Goal: Communication & Community: Answer question/provide support

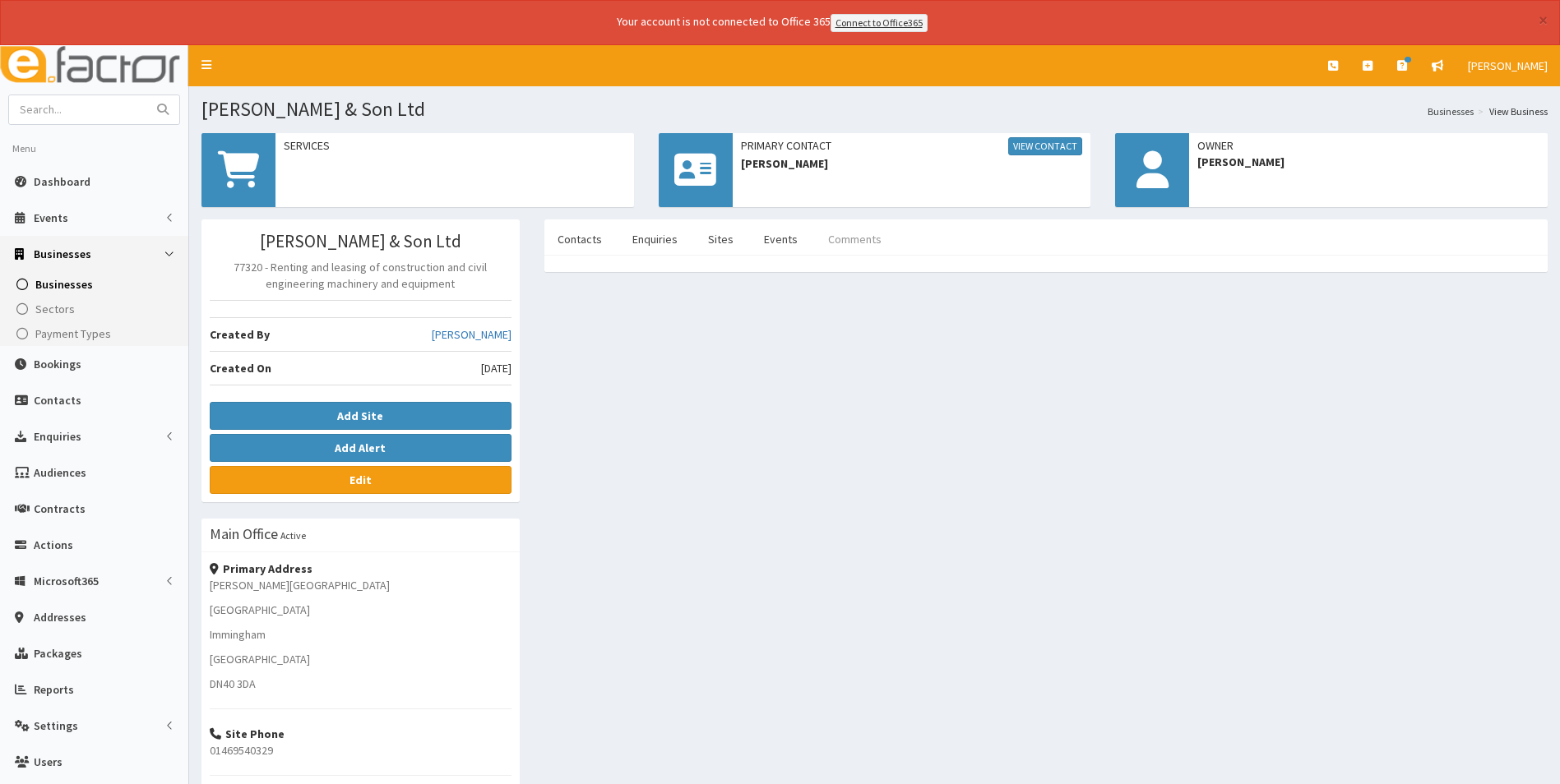
click at [859, 237] on link "Comments" at bounding box center [855, 240] width 80 height 35
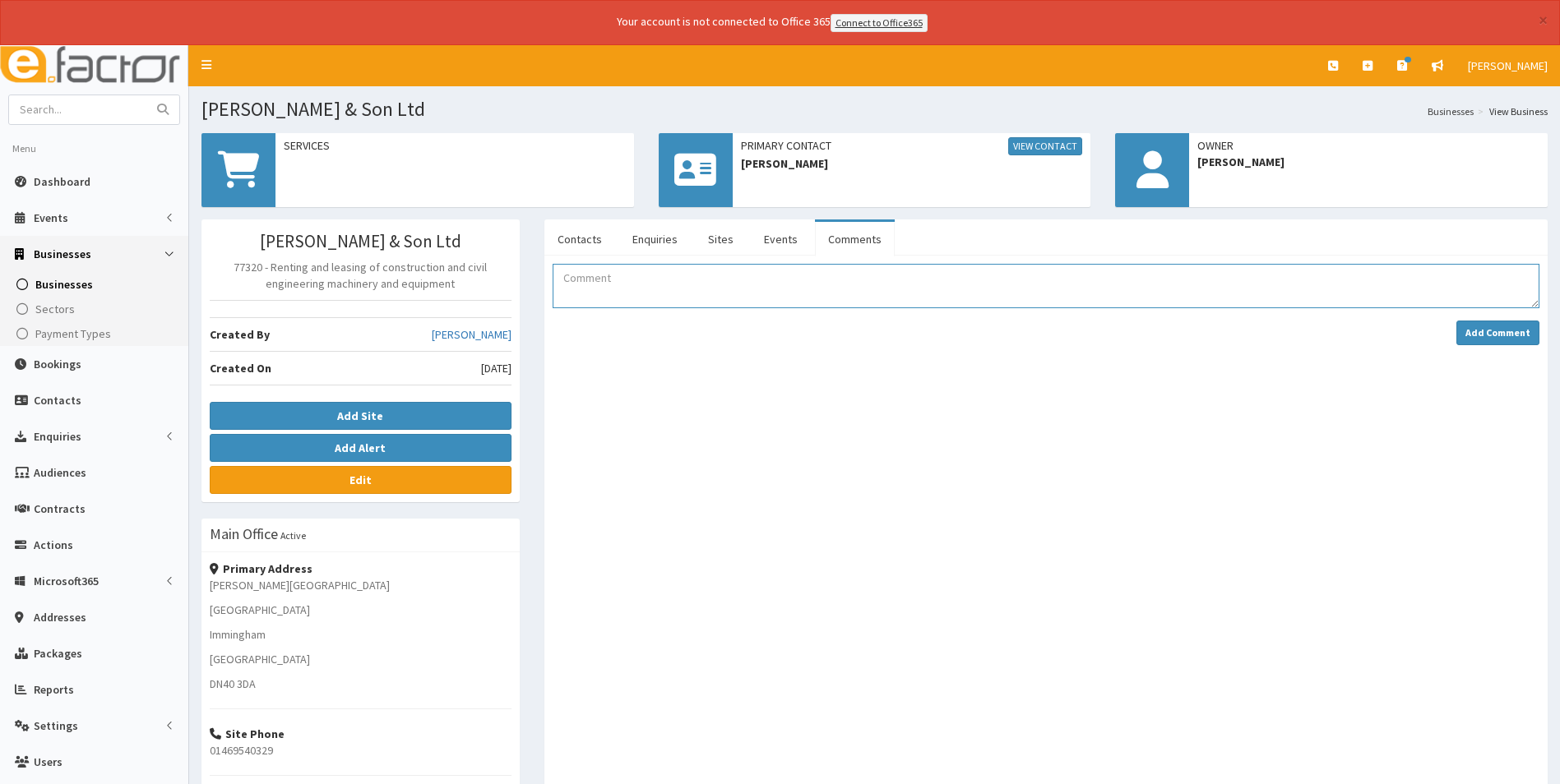
click at [698, 287] on textarea "Comment" at bounding box center [1046, 286] width 987 height 44
type textarea "Membership form received via email Saved in folder"
click at [1476, 330] on strong "Add Comment" at bounding box center [1498, 332] width 65 height 12
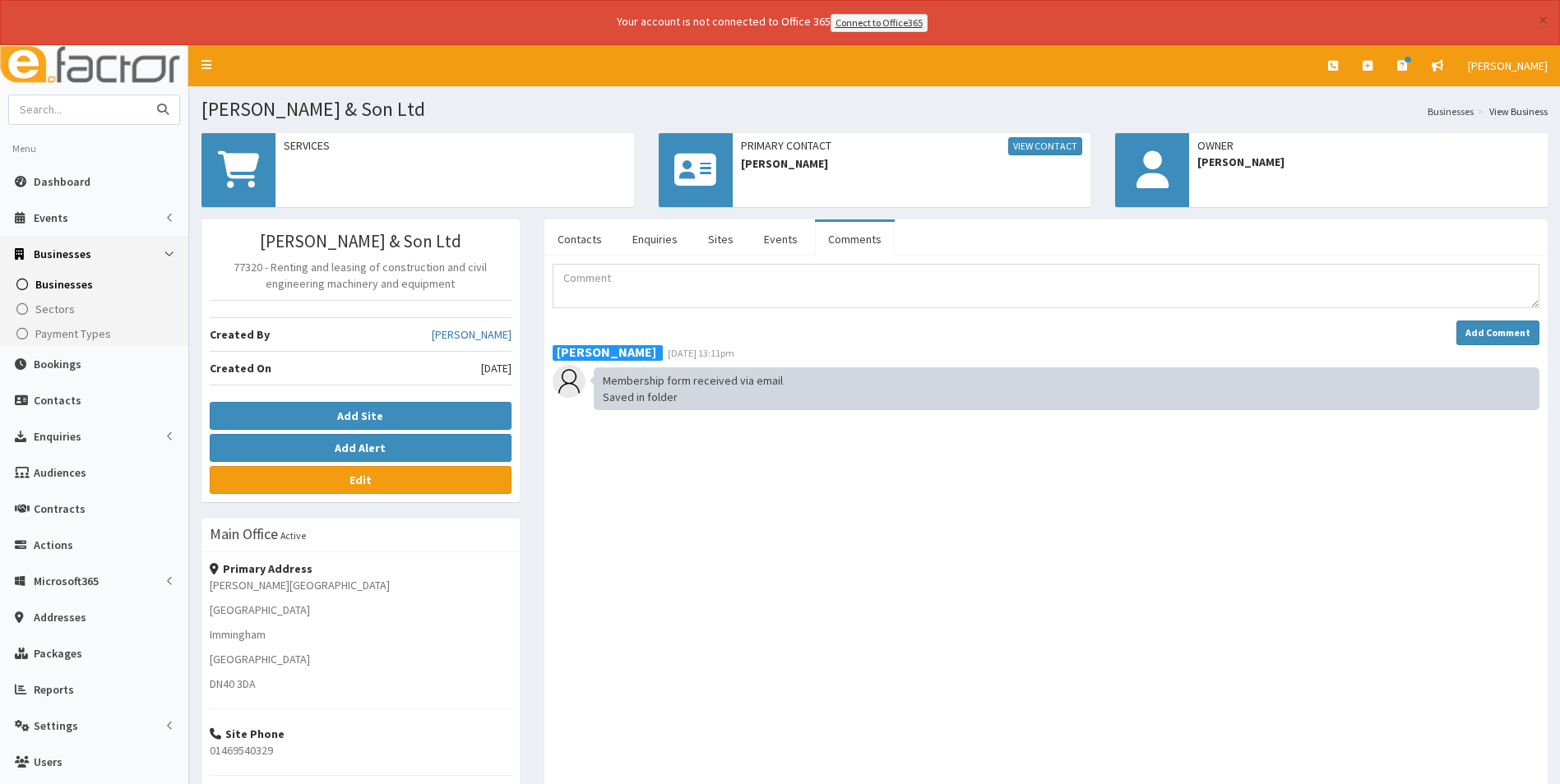
click at [127, 112] on input "text" at bounding box center [78, 109] width 138 height 28
type input "lloyd johnson"
click at [146, 95] on button "submit" at bounding box center [163, 109] width 33 height 28
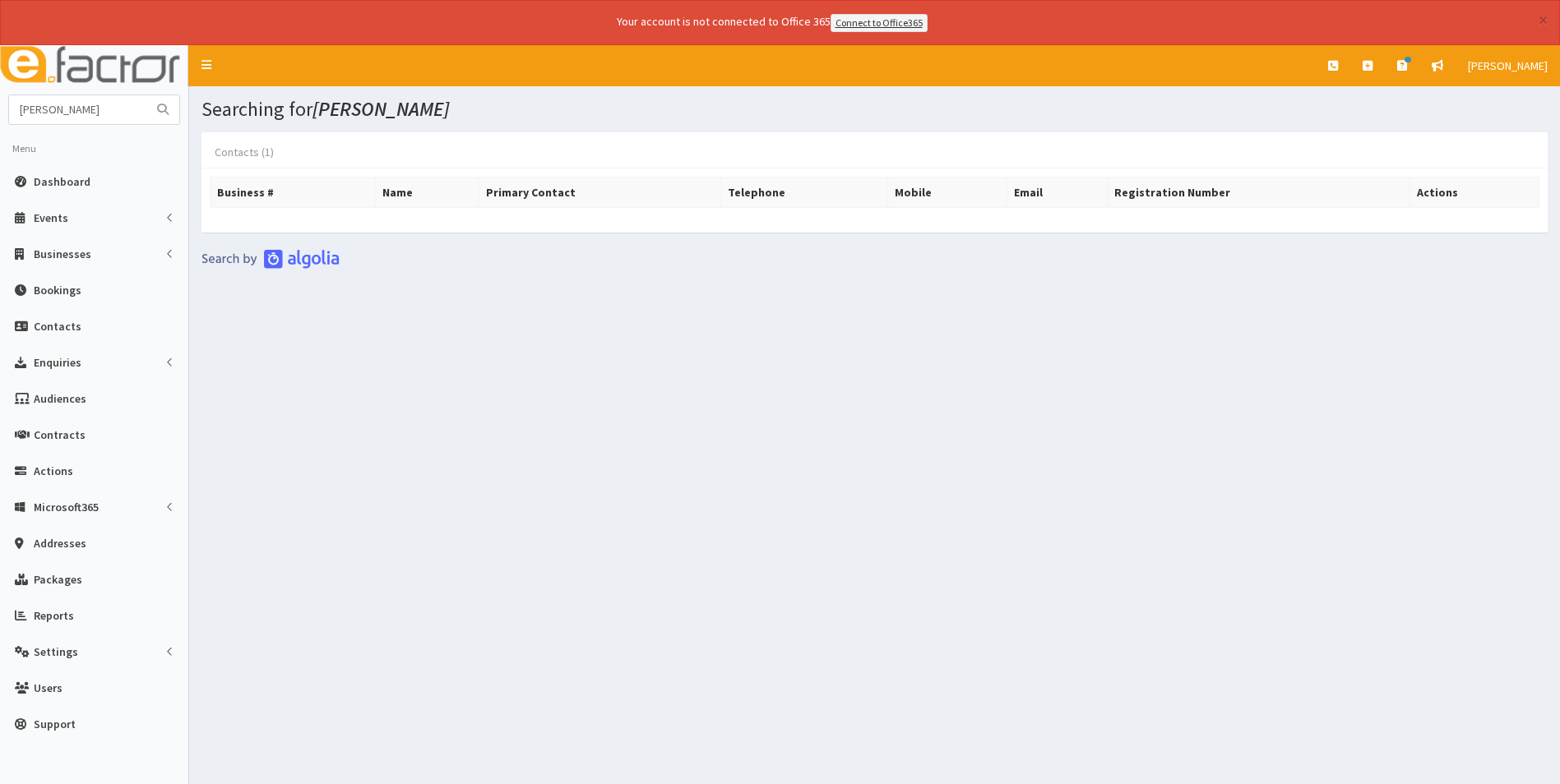
click at [233, 153] on link "Contacts (1)" at bounding box center [243, 152] width 85 height 35
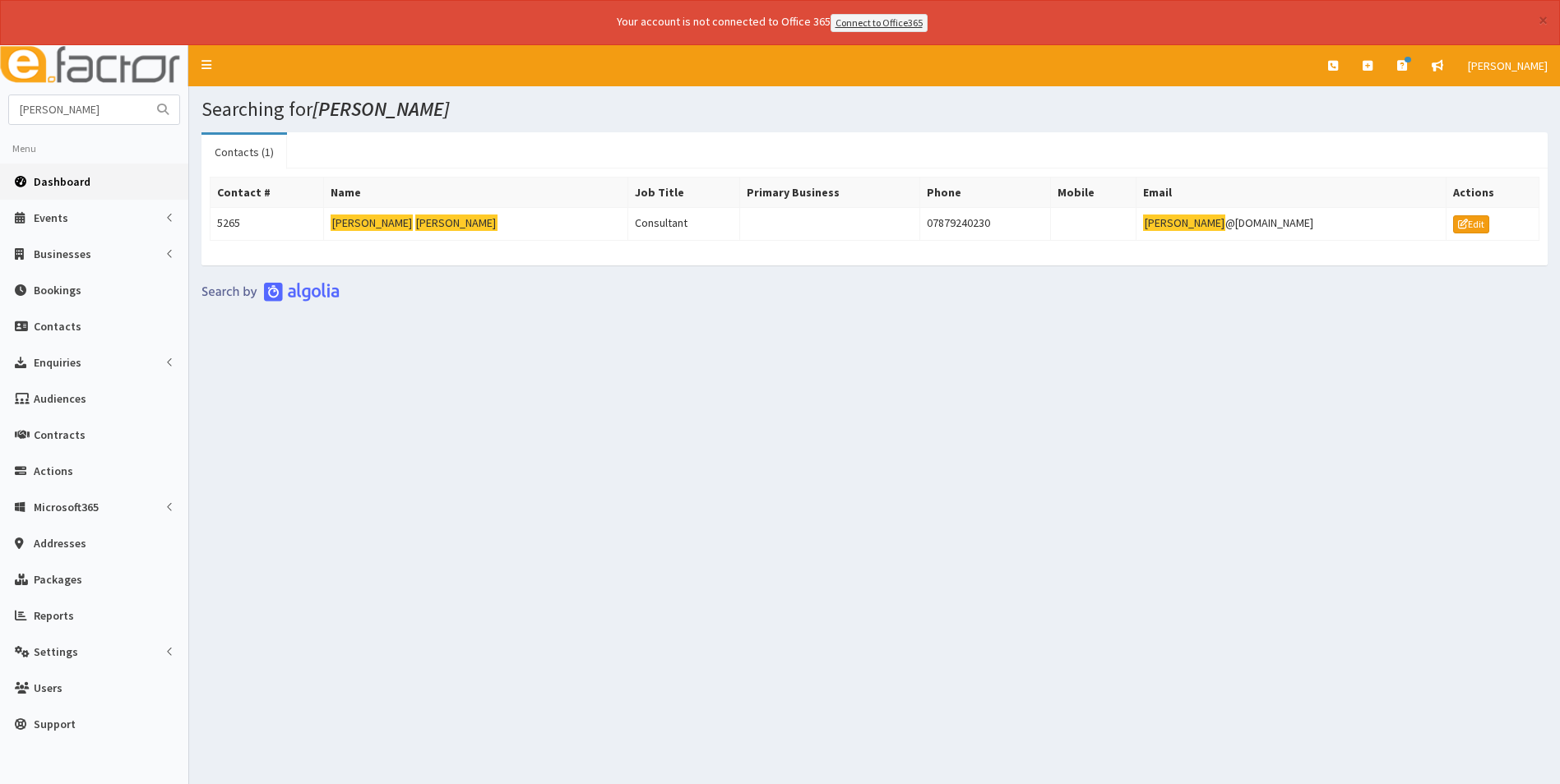
click at [52, 176] on span "Dashboard" at bounding box center [62, 182] width 57 height 15
